Goal: Task Accomplishment & Management: Manage account settings

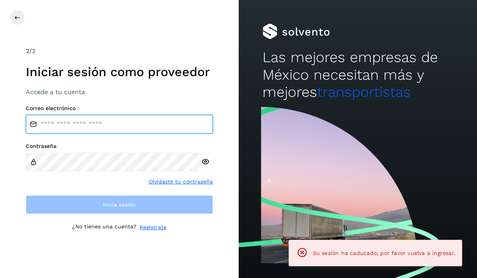
click at [100, 120] on input "email" at bounding box center [119, 124] width 187 height 19
type input "**********"
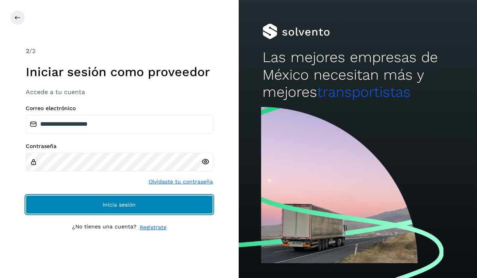
click at [123, 204] on span "Inicia sesión" at bounding box center [119, 204] width 33 height 5
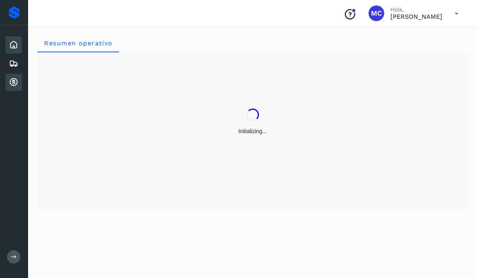
click at [14, 78] on icon at bounding box center [13, 82] width 9 height 9
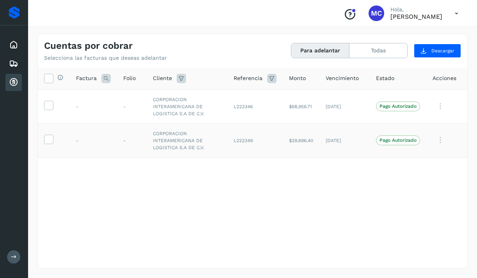
click at [401, 143] on span "Pago Autorizado" at bounding box center [398, 139] width 44 height 9
click at [52, 142] on icon at bounding box center [48, 139] width 8 height 8
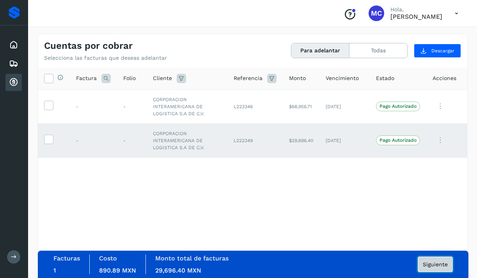
click at [443, 260] on button "Siguiente" at bounding box center [435, 264] width 35 height 16
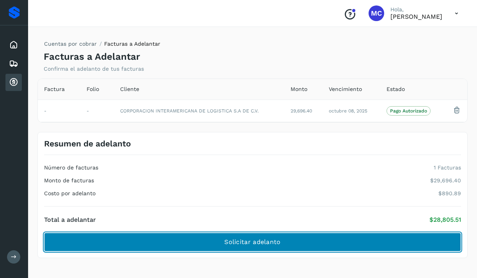
click at [397, 241] on button "Solicitar adelanto" at bounding box center [252, 242] width 417 height 19
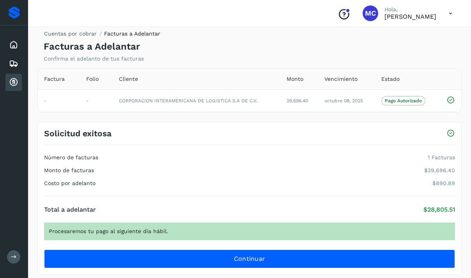
scroll to position [26, 0]
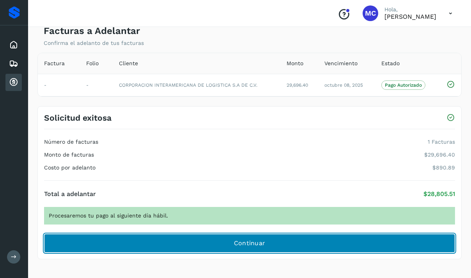
click at [315, 239] on button "Continuar" at bounding box center [249, 243] width 411 height 19
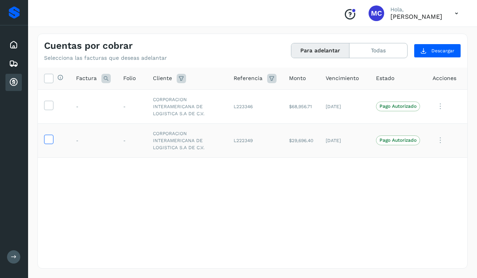
click at [51, 139] on icon at bounding box center [48, 139] width 8 height 8
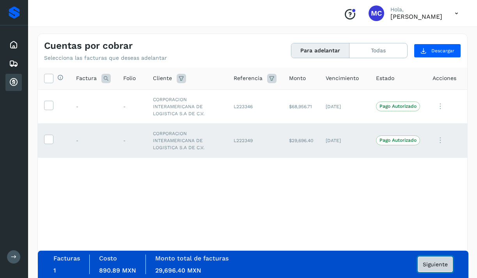
click at [440, 263] on span "Siguiente" at bounding box center [435, 263] width 25 height 5
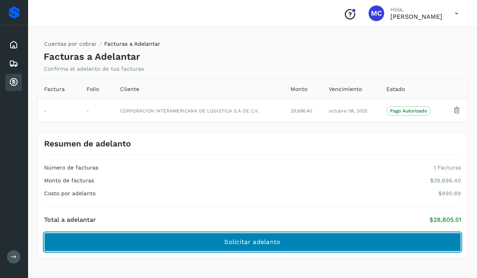
click at [392, 243] on button "Solicitar adelanto" at bounding box center [252, 242] width 417 height 19
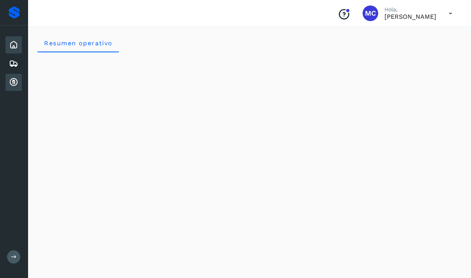
click at [20, 86] on div "Cuentas por cobrar" at bounding box center [13, 82] width 16 height 17
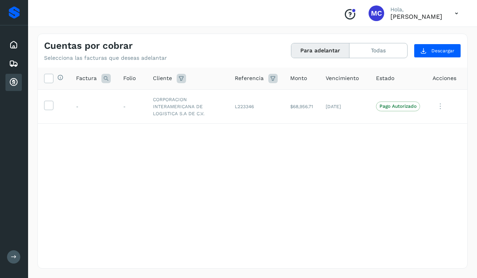
click at [336, 47] on button "Para adelantar" at bounding box center [320, 50] width 58 height 14
click at [384, 44] on button "Todas" at bounding box center [379, 50] width 58 height 14
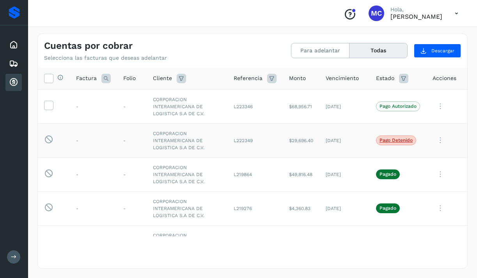
click at [392, 141] on p "Pago detenido" at bounding box center [396, 139] width 33 height 5
click at [436, 139] on icon at bounding box center [441, 140] width 16 height 16
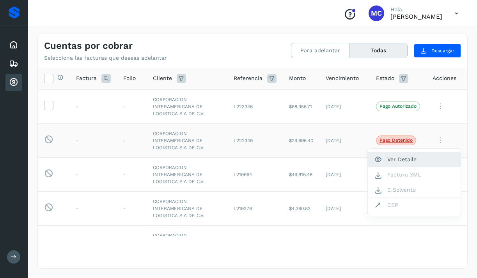
click at [414, 152] on button "Ver Detalle" at bounding box center [414, 159] width 93 height 15
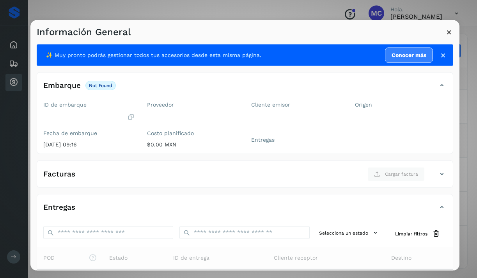
click at [102, 83] on p "not found" at bounding box center [100, 84] width 23 height 5
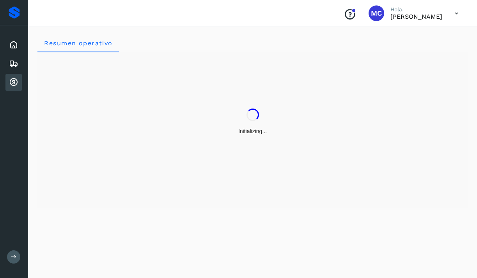
click at [458, 17] on icon at bounding box center [457, 13] width 16 height 16
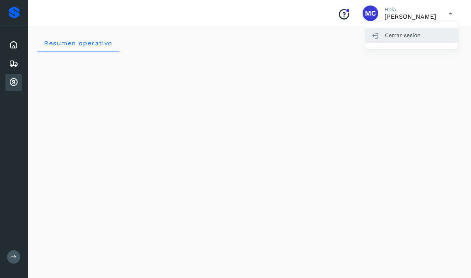
click at [428, 39] on div "Cerrar sesión" at bounding box center [412, 35] width 93 height 15
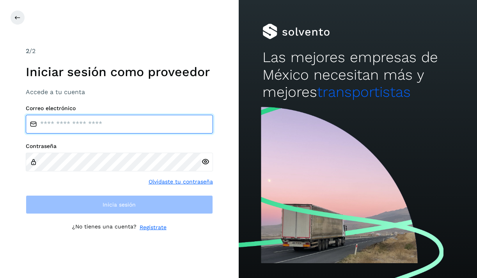
click at [126, 131] on input "email" at bounding box center [119, 124] width 187 height 19
type input "**********"
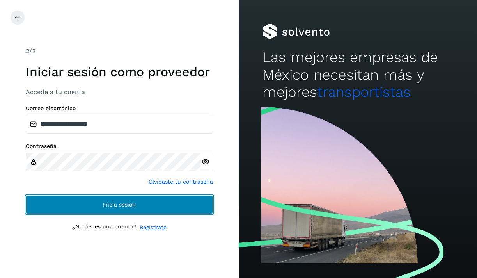
click at [148, 202] on button "Inicia sesión" at bounding box center [119, 204] width 187 height 19
click at [157, 207] on button "Inicia sesión" at bounding box center [119, 204] width 187 height 19
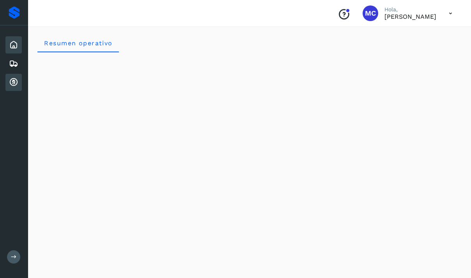
click at [16, 85] on icon at bounding box center [13, 82] width 9 height 9
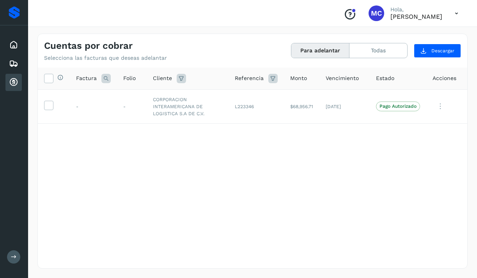
click at [327, 55] on button "Para adelantar" at bounding box center [320, 50] width 58 height 14
click at [370, 54] on button "Todas" at bounding box center [379, 50] width 58 height 14
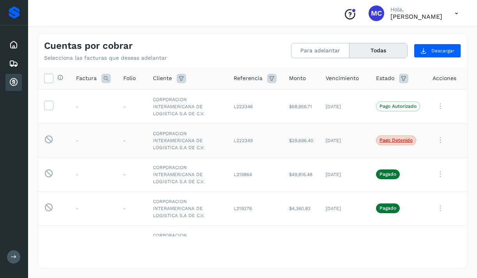
click at [397, 144] on span "Pago detenido" at bounding box center [396, 139] width 40 height 9
click at [435, 138] on icon at bounding box center [441, 140] width 16 height 16
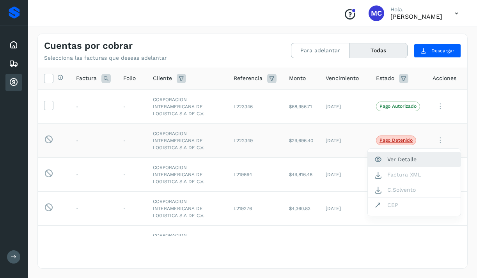
click at [415, 164] on button "Ver Detalle" at bounding box center [414, 159] width 93 height 15
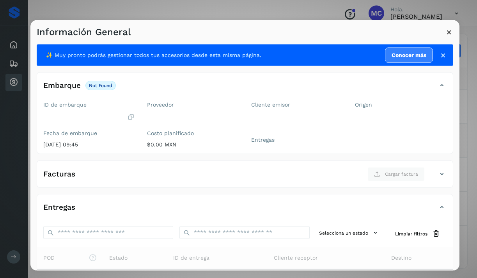
click at [440, 54] on icon at bounding box center [443, 55] width 8 height 8
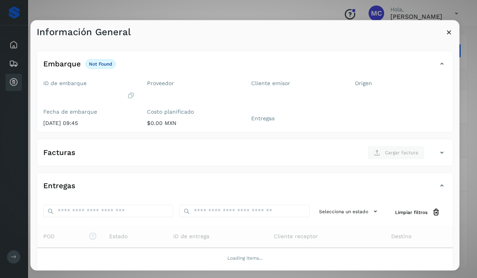
click at [98, 65] on p "not found" at bounding box center [100, 63] width 23 height 5
click at [73, 66] on h4 "Embarque" at bounding box center [61, 63] width 37 height 9
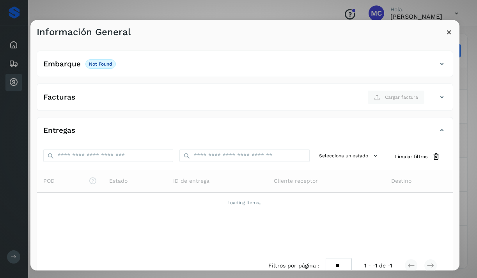
click at [100, 95] on div "Facturas Cargar factura" at bounding box center [237, 97] width 400 height 14
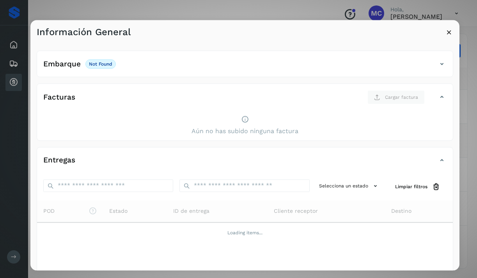
click at [100, 95] on div "Facturas Cargar factura" at bounding box center [237, 97] width 400 height 14
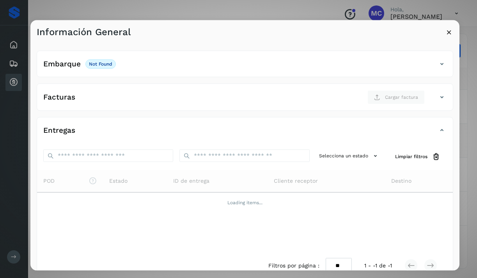
click at [100, 135] on div "Entregas" at bounding box center [237, 130] width 400 height 13
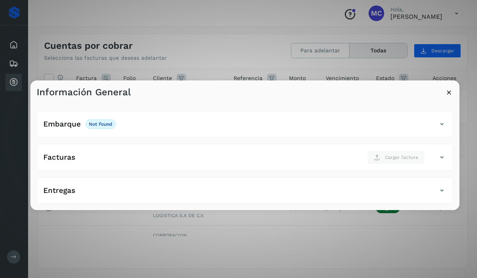
click at [453, 95] on icon at bounding box center [449, 92] width 8 height 8
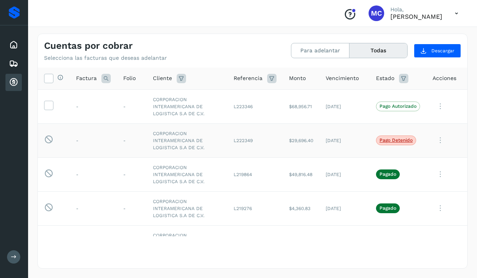
click at [346, 140] on td "[DATE]" at bounding box center [345, 140] width 50 height 34
click at [383, 137] on span "Pago detenido" at bounding box center [396, 139] width 40 height 9
click at [386, 139] on p "Pago detenido" at bounding box center [396, 139] width 33 height 5
click at [398, 142] on p "Pago detenido" at bounding box center [396, 139] width 33 height 5
click at [436, 142] on icon at bounding box center [441, 140] width 16 height 16
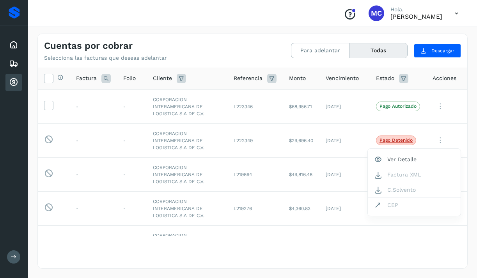
click at [436, 142] on div at bounding box center [238, 139] width 477 height 278
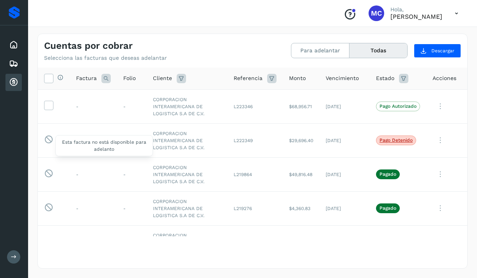
click at [51, 137] on icon at bounding box center [48, 140] width 9 height 10
click at [48, 138] on icon at bounding box center [48, 140] width 9 height 10
click at [401, 142] on p "Pago detenido" at bounding box center [396, 139] width 33 height 5
click at [413, 141] on td "Pago detenido" at bounding box center [398, 140] width 57 height 34
click at [344, 16] on icon "Conoce nuestros beneficios" at bounding box center [350, 14] width 12 height 12
